Goal: Task Accomplishment & Management: Use online tool/utility

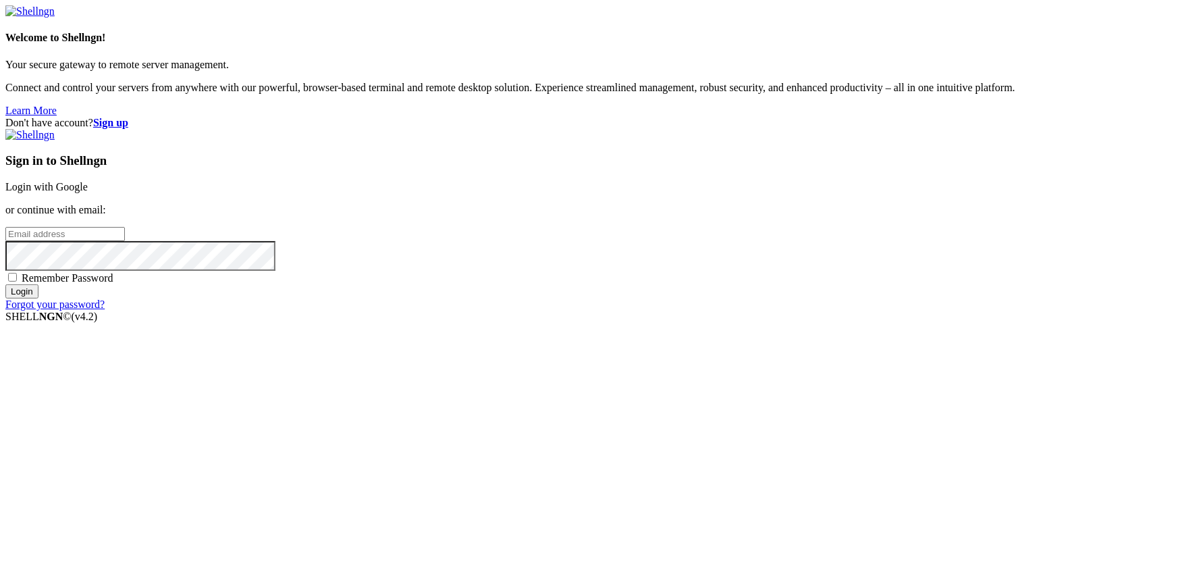
click at [88, 192] on link "Login with Google" at bounding box center [46, 186] width 82 height 11
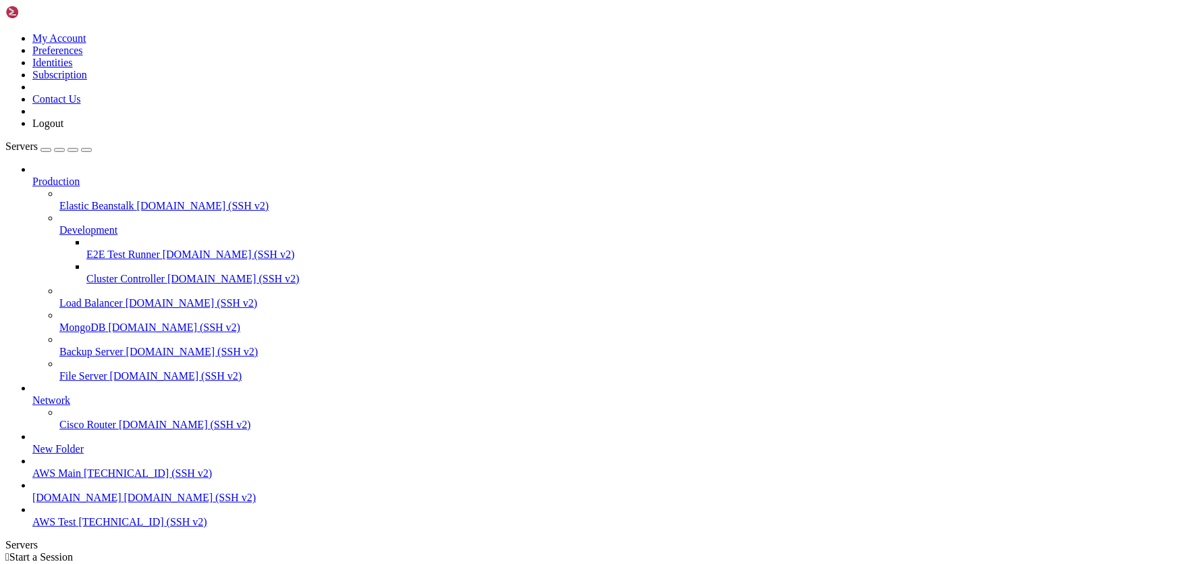
scroll to position [52, 0]
click at [76, 527] on span "AWS Test" at bounding box center [53, 521] width 43 height 11
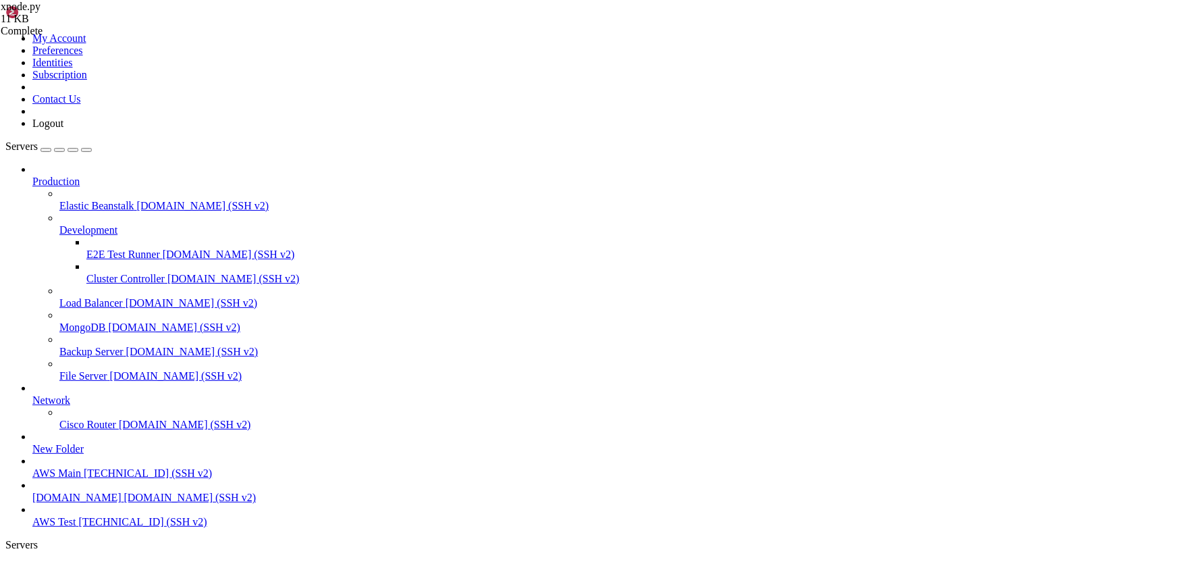
click at [216, 562] on link "AWS Test " at bounding box center [602, 574] width 1141 height 24
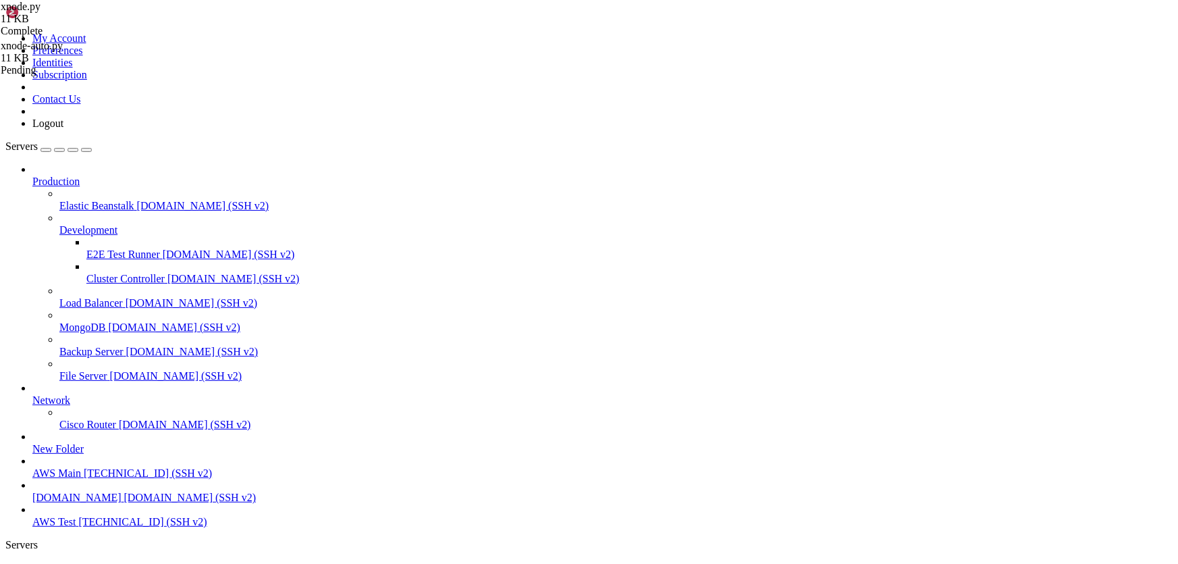
click at [203, 562] on link "AWS Test " at bounding box center [602, 574] width 1141 height 24
drag, startPoint x: 384, startPoint y: 1239, endPoint x: 11, endPoint y: 1195, distance: 375.3
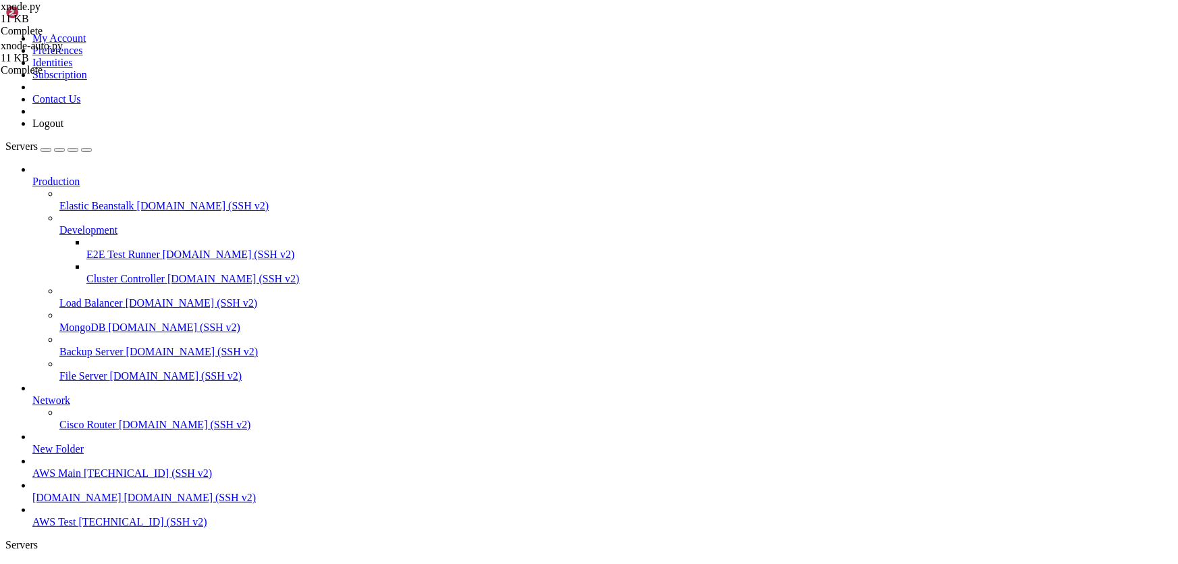
drag, startPoint x: 88, startPoint y: 1195, endPoint x: 445, endPoint y: 1228, distance: 358.0
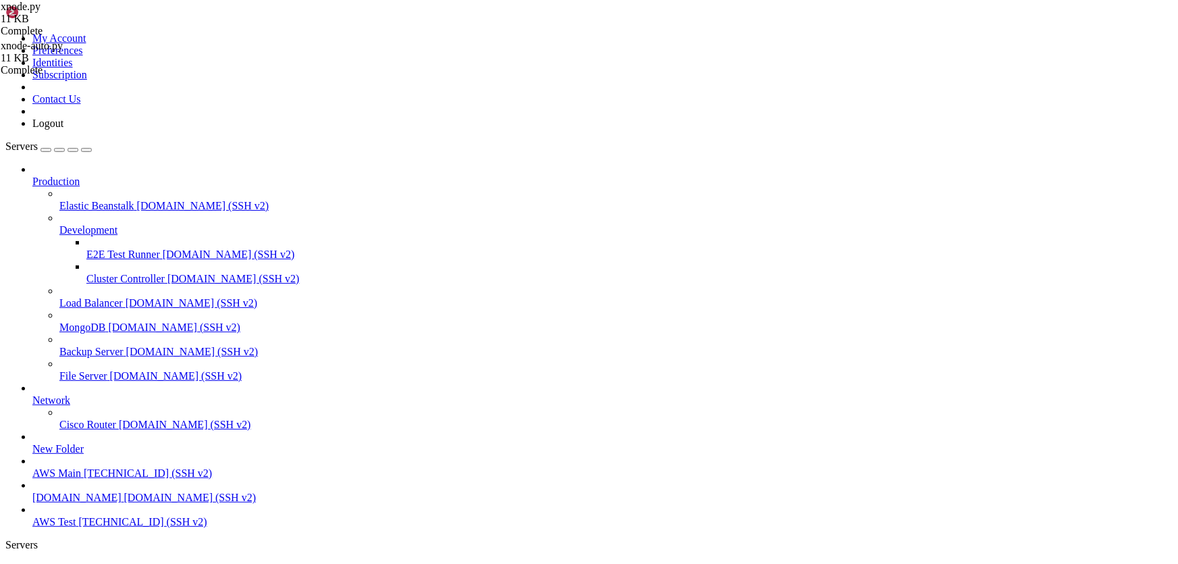
click at [76, 562] on span "AWS Test" at bounding box center [53, 567] width 43 height 11
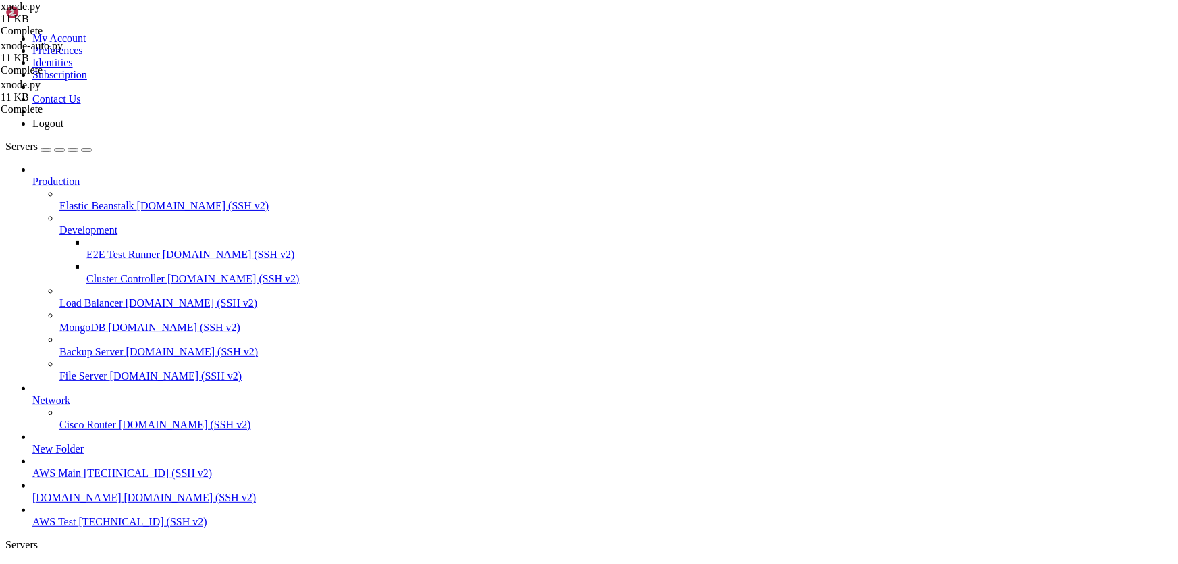
click at [76, 562] on span "AWS Test" at bounding box center [53, 567] width 43 height 11
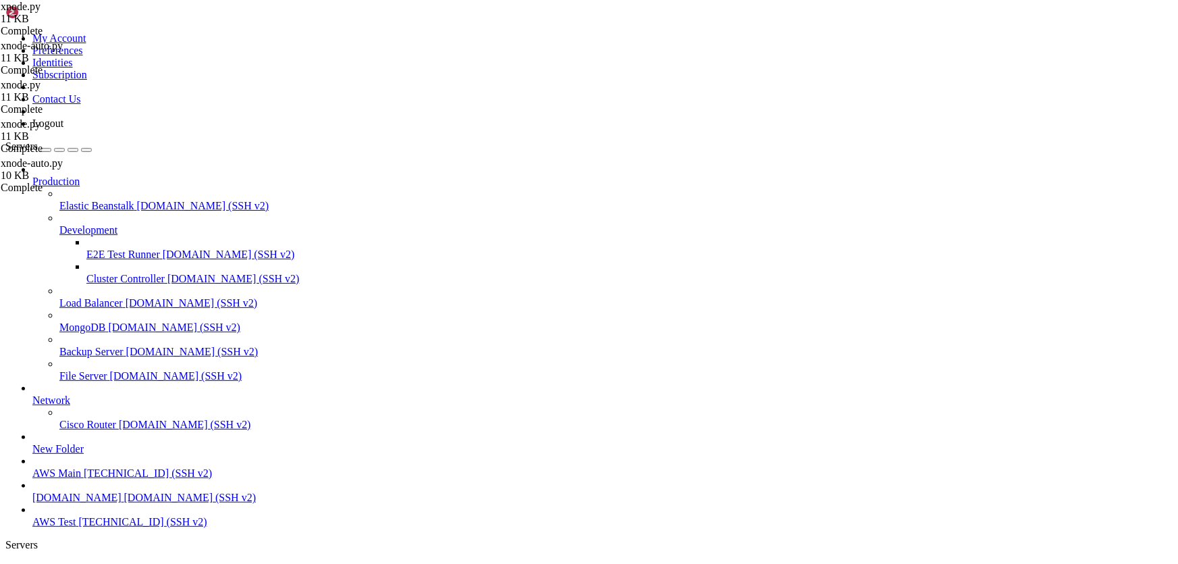
scroll to position [5522, 0]
click at [76, 562] on span "AWS Test" at bounding box center [53, 567] width 43 height 11
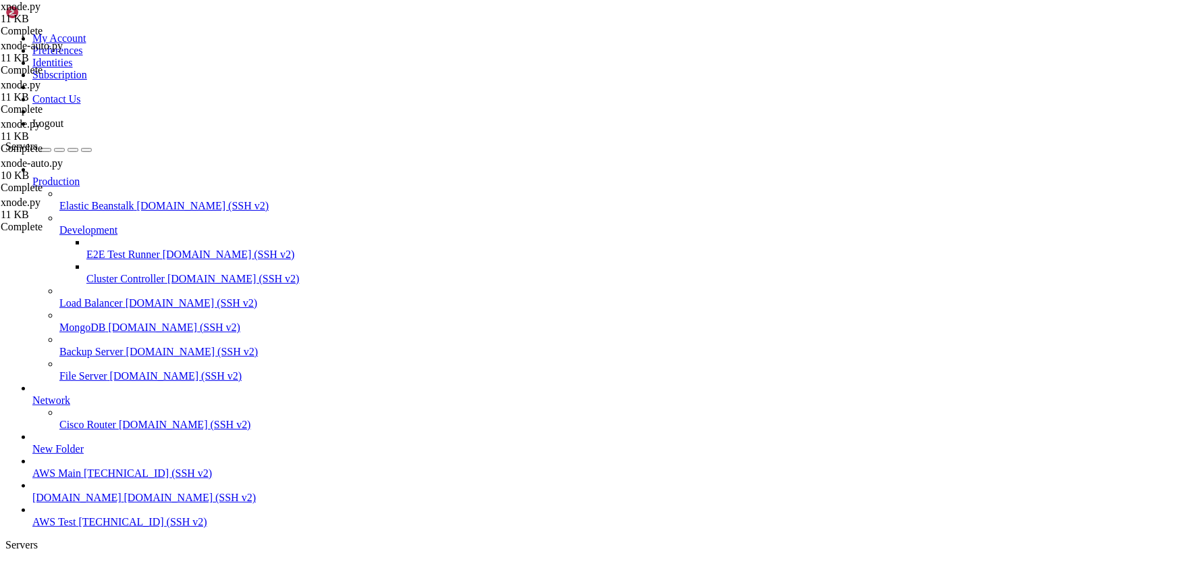
scroll to position [7106, 0]
click at [76, 562] on span "AWS Test" at bounding box center [53, 567] width 43 height 11
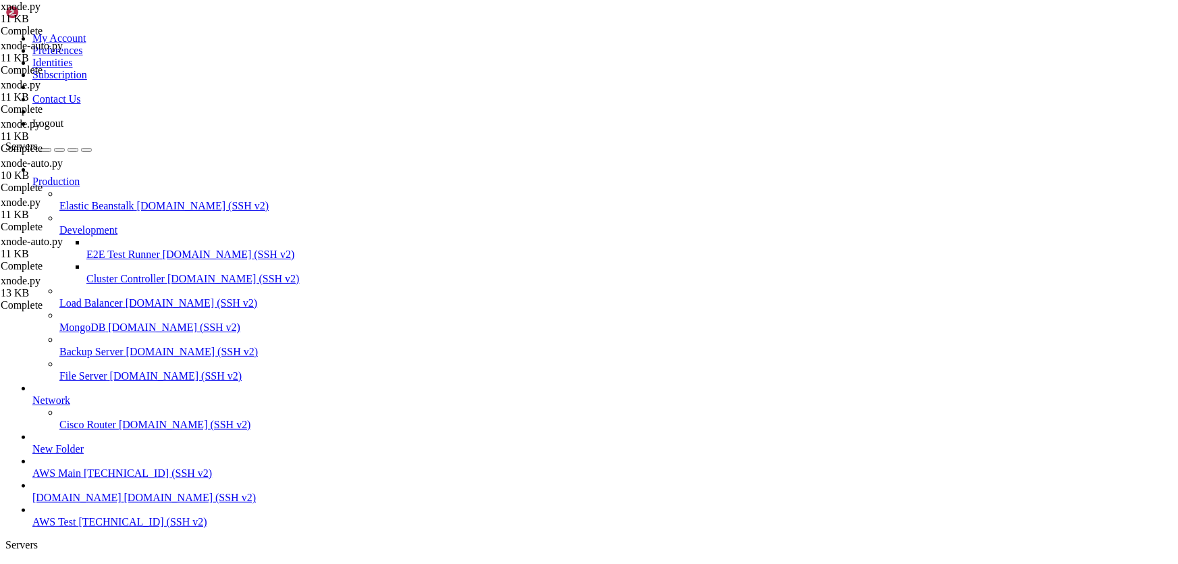
scroll to position [7864, 0]
click at [76, 562] on span "AWS Test" at bounding box center [53, 567] width 43 height 11
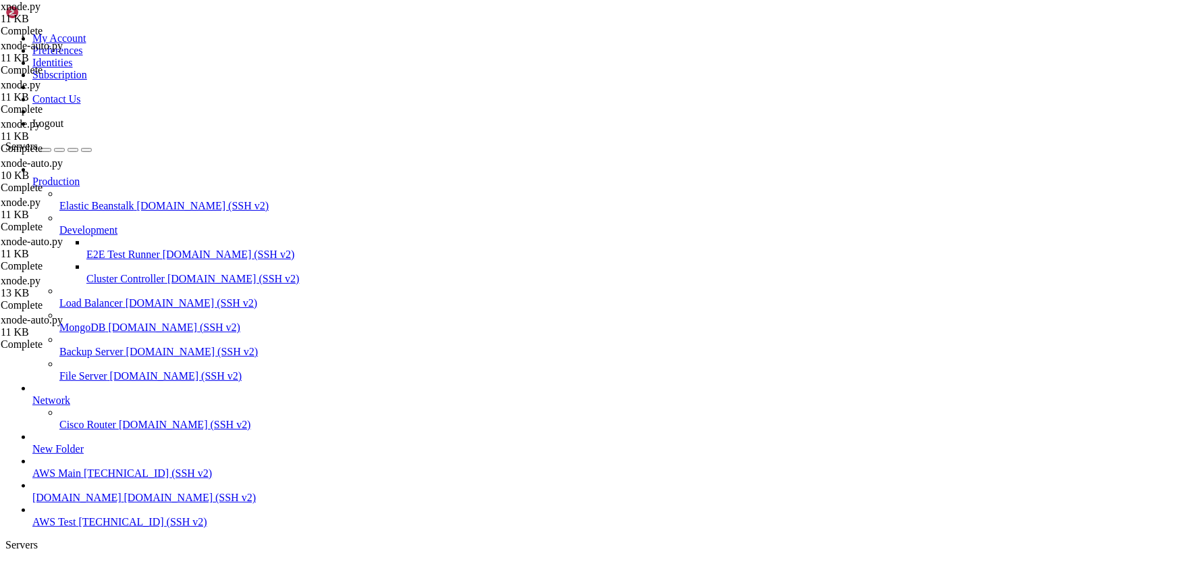
scroll to position [9081, 0]
drag, startPoint x: 341, startPoint y: 1283, endPoint x: 11, endPoint y: 1045, distance: 406.3
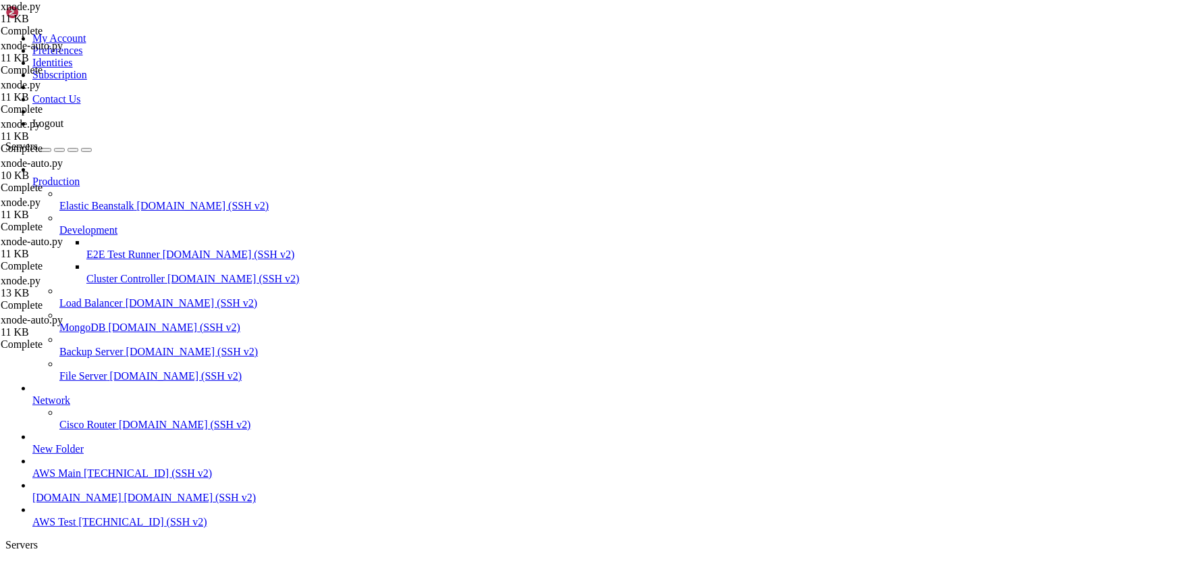
scroll to position [9194, 0]
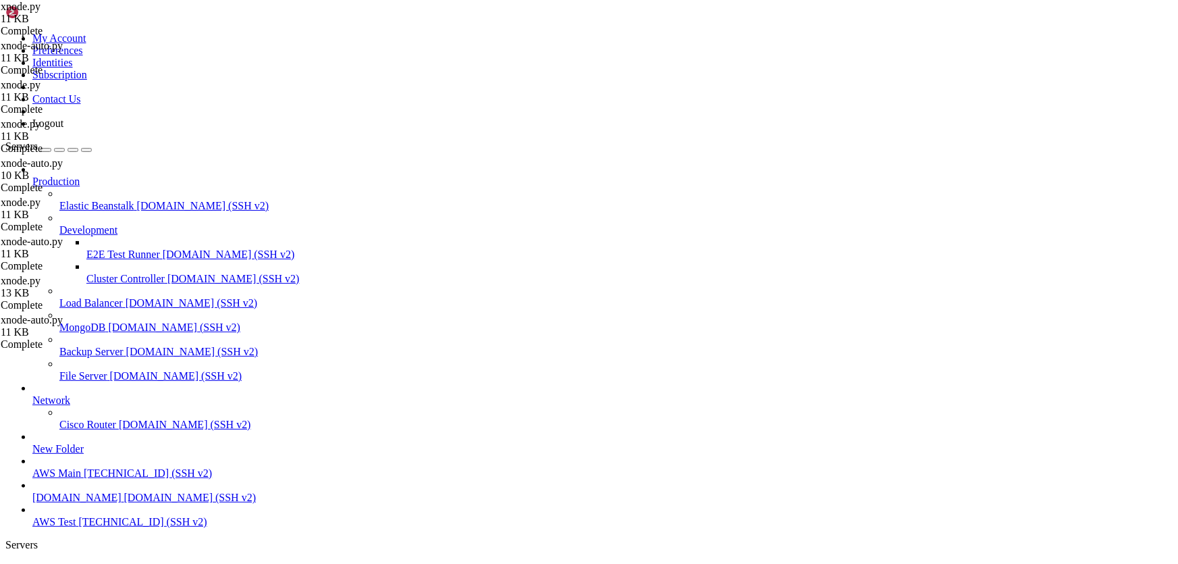
click at [76, 562] on span "AWS Test" at bounding box center [53, 567] width 43 height 11
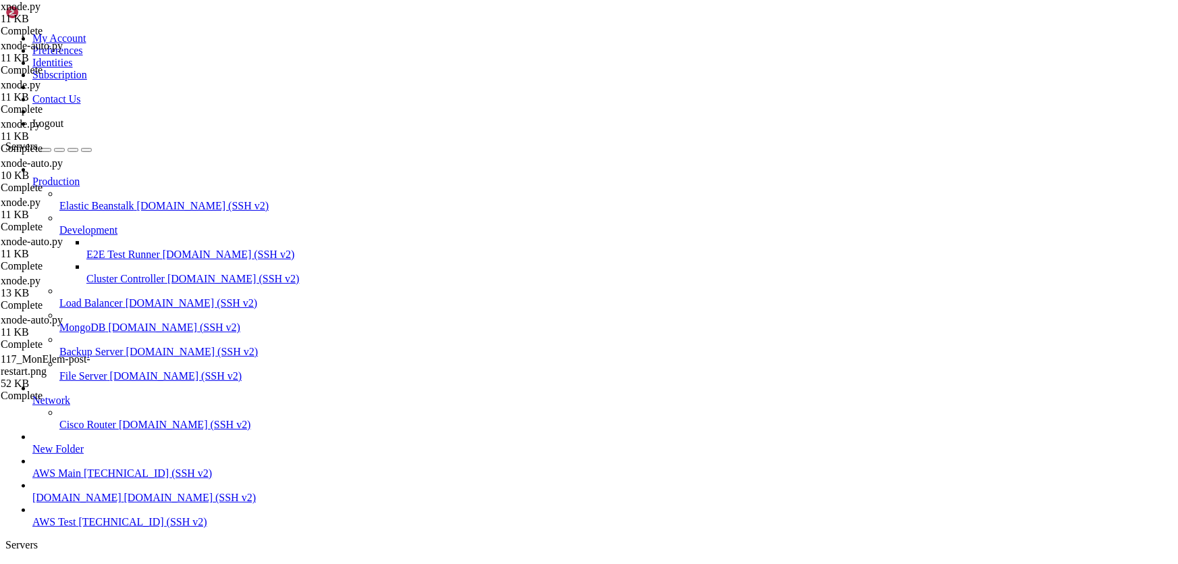
click at [76, 562] on span "AWS Test" at bounding box center [53, 567] width 43 height 11
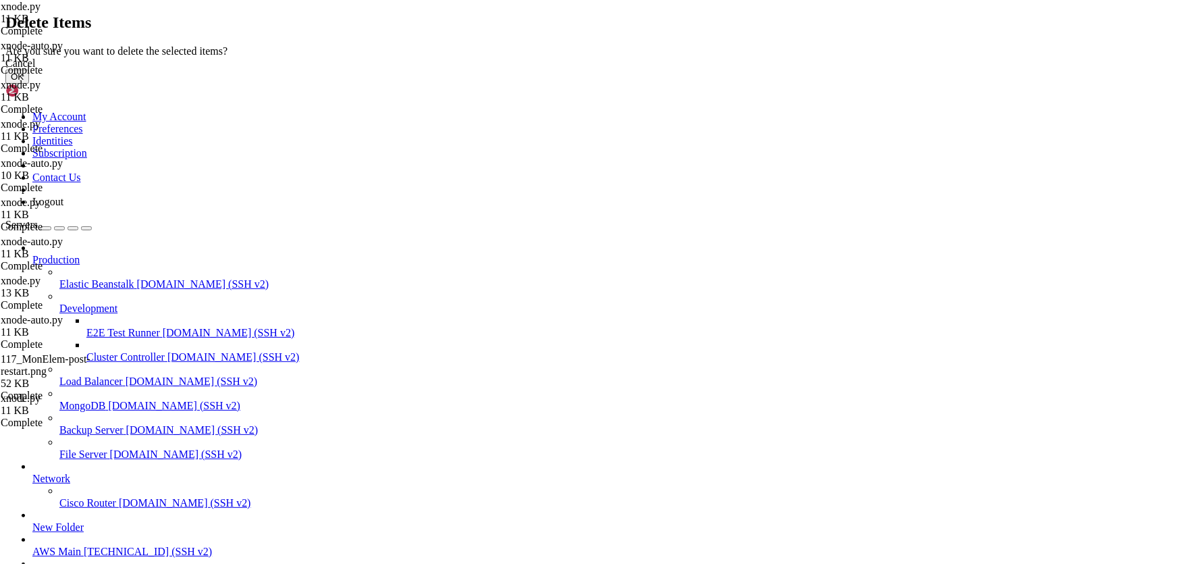
click at [29, 84] on button "OK" at bounding box center [17, 77] width 24 height 14
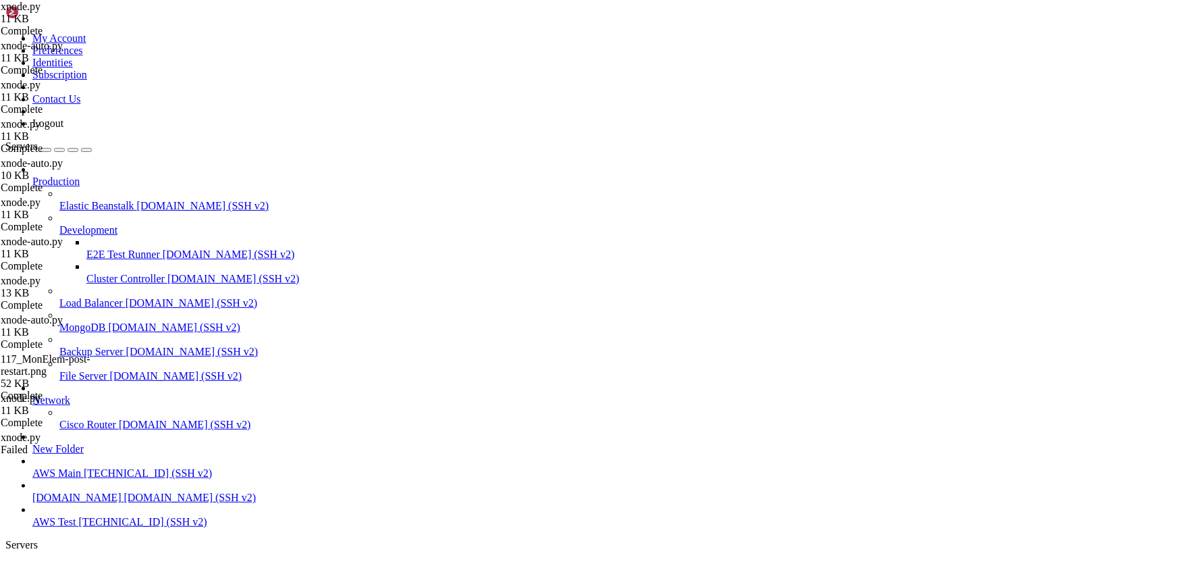
scroll to position [56, 0]
click at [219, 562] on link "AWS Test " at bounding box center [602, 574] width 1141 height 24
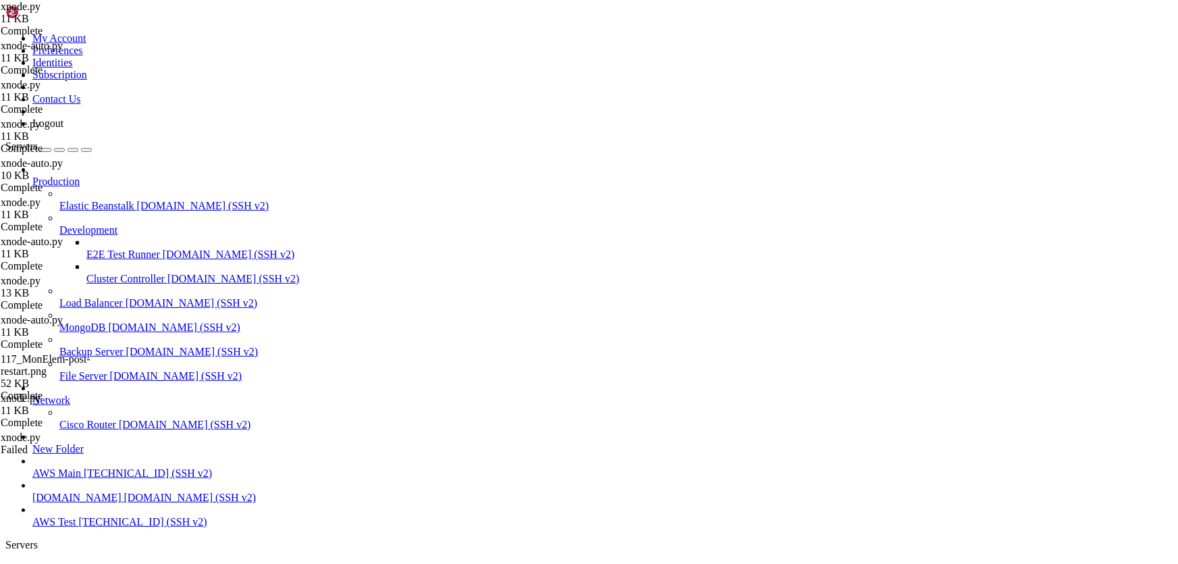
type input "/home/ubuntu/HotWalletBot/games"
click at [76, 562] on span "AWS Test" at bounding box center [53, 567] width 43 height 11
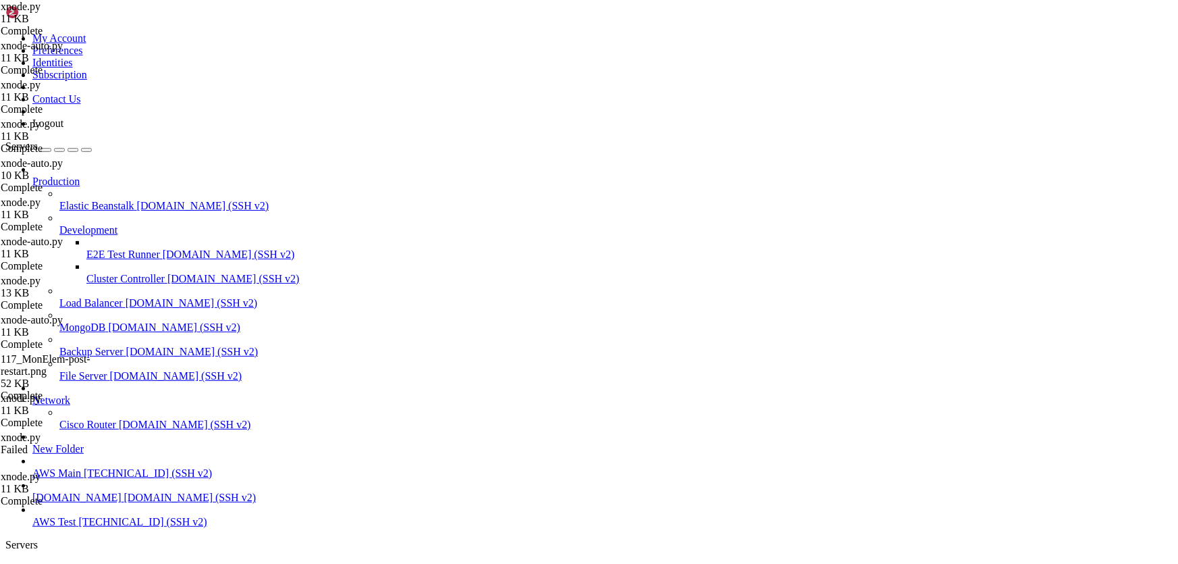
scroll to position [13500, 0]
click at [76, 562] on span "AWS Test" at bounding box center [53, 567] width 43 height 11
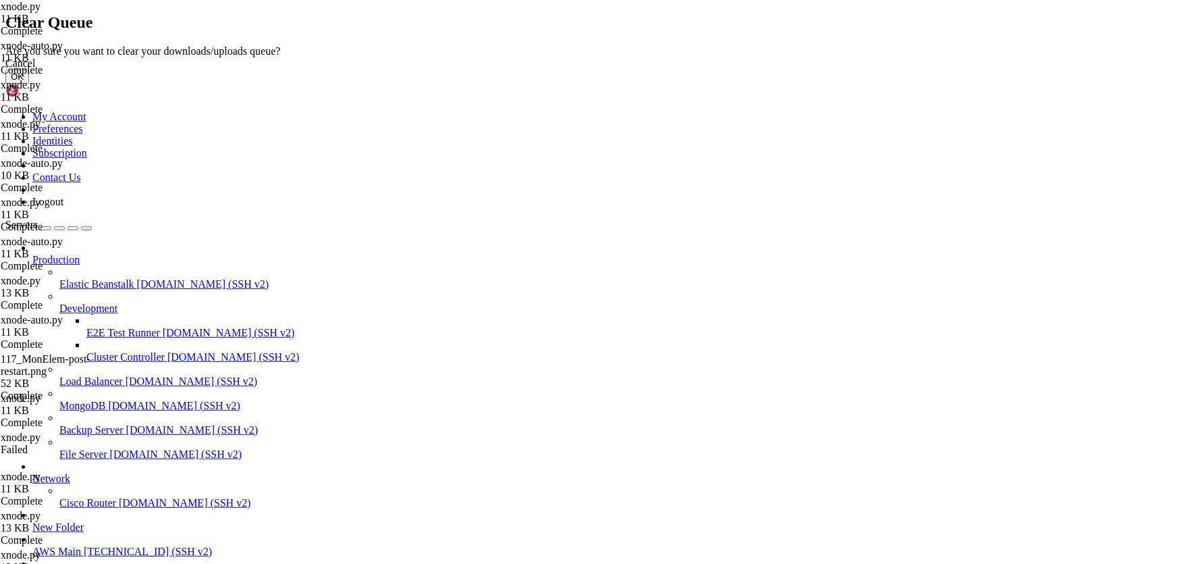
click at [29, 84] on button "OK" at bounding box center [17, 77] width 24 height 14
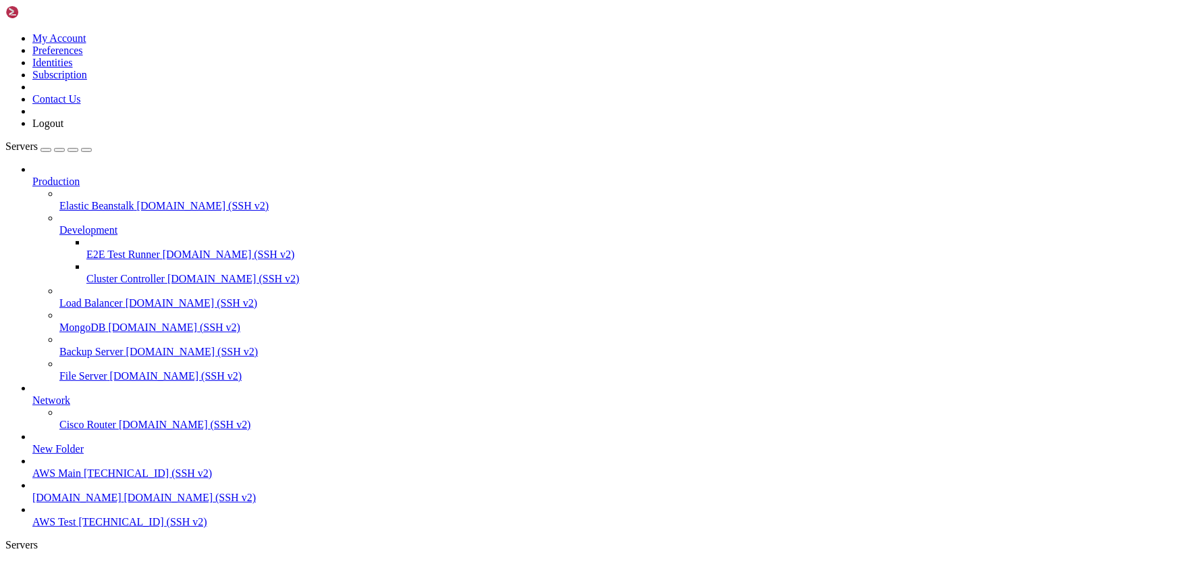
click at [217, 562] on link "AWS Test " at bounding box center [602, 574] width 1141 height 24
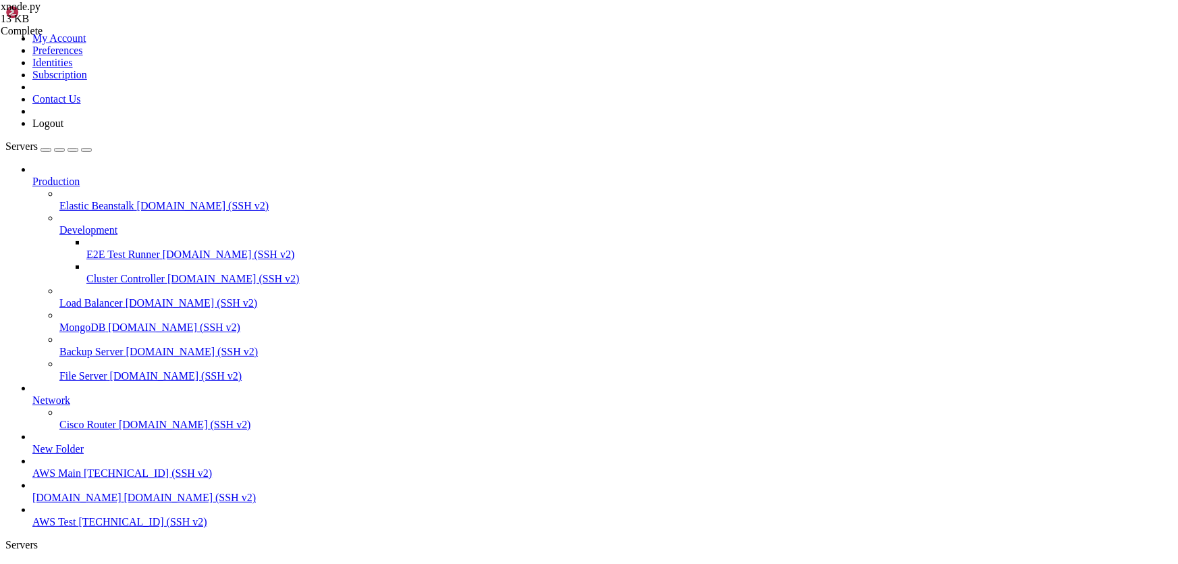
click at [135, 25] on span "xnode.py 13 KB" at bounding box center [68, 13] width 134 height 24
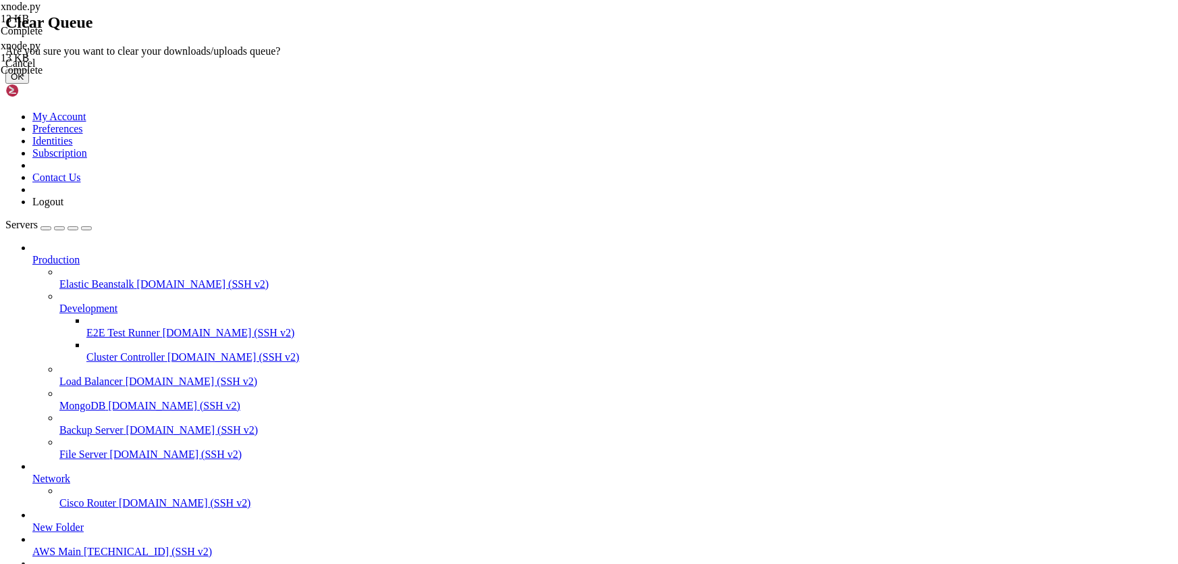
click at [29, 84] on button "OK" at bounding box center [17, 77] width 24 height 14
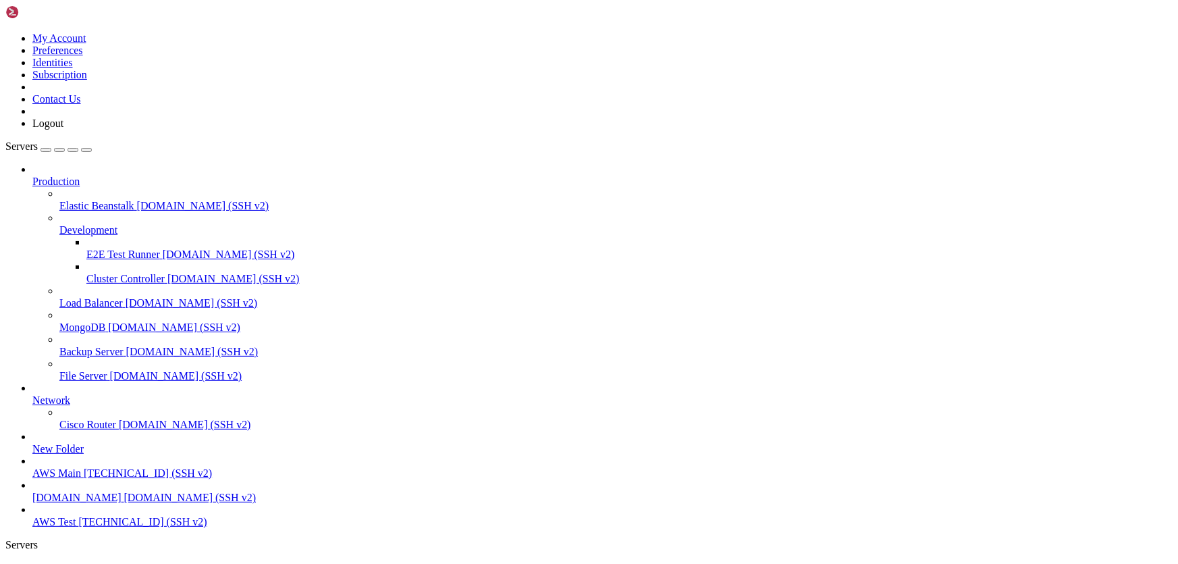
click at [76, 562] on span "AWS Test" at bounding box center [53, 567] width 43 height 11
